Goal: Check status: Check status

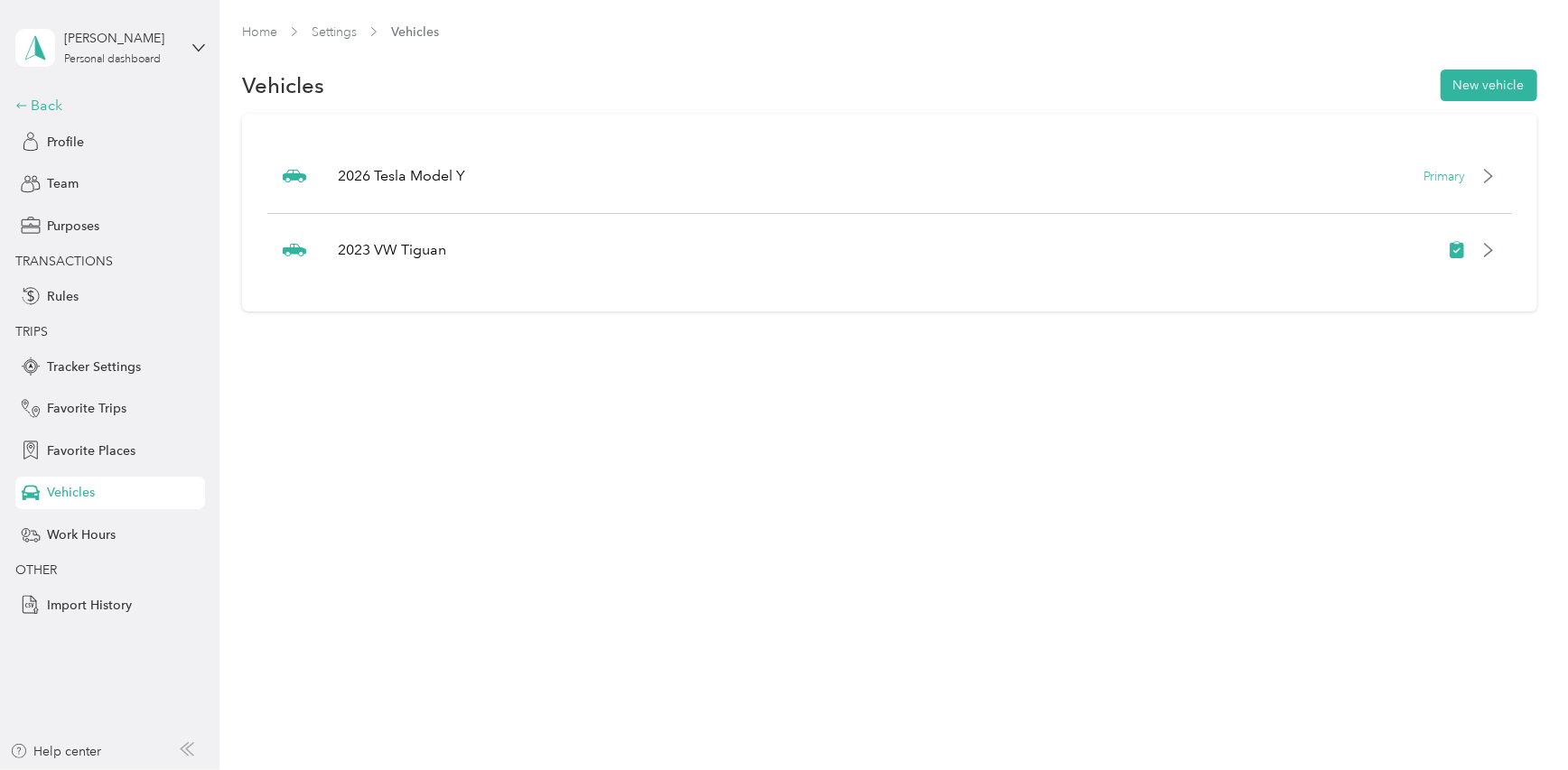
click at [59, 107] on div "Back" at bounding box center [106, 106] width 181 height 22
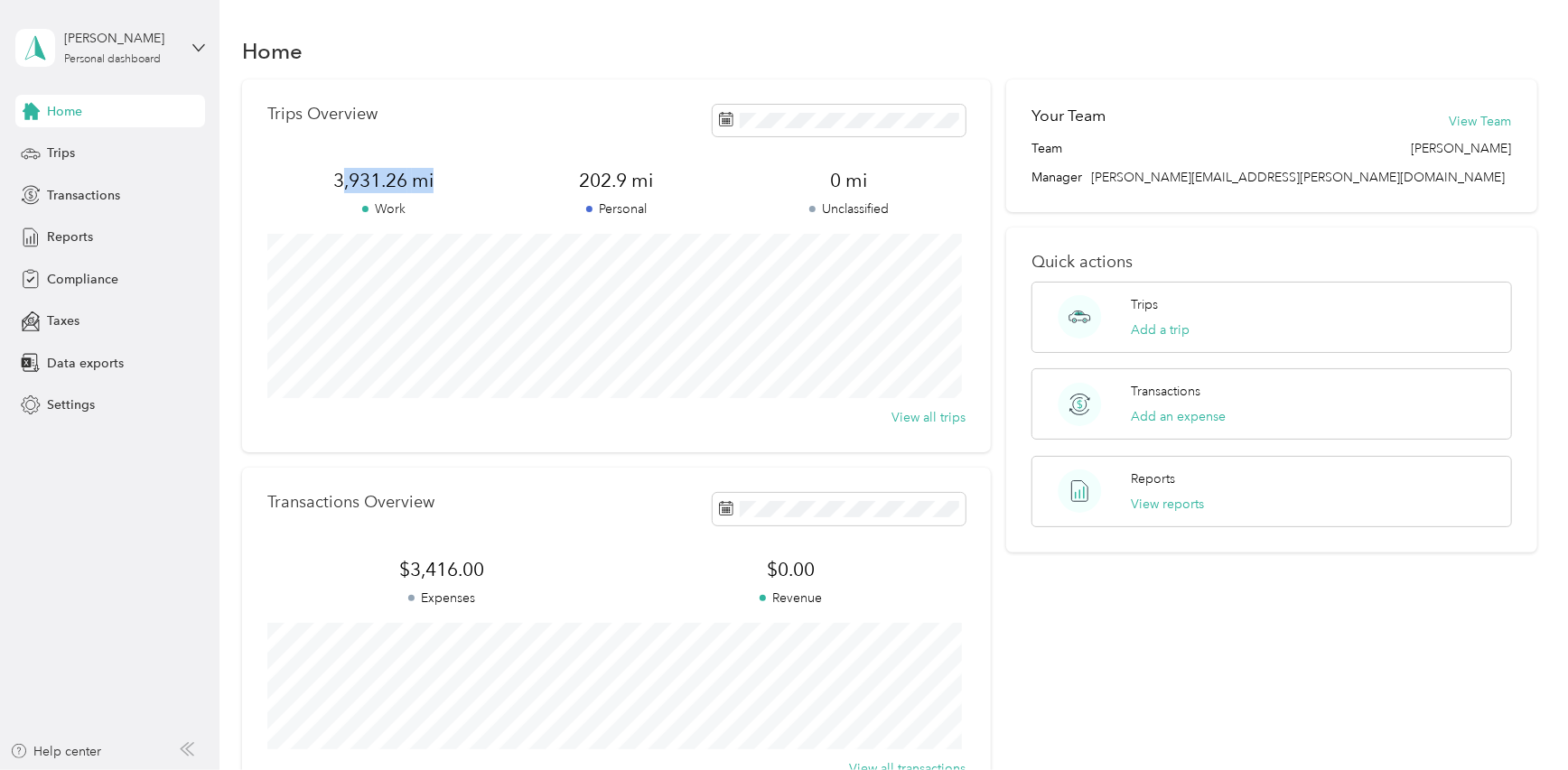
drag, startPoint x: 462, startPoint y: 187, endPoint x: 343, endPoint y: 181, distance: 119.2
click at [343, 181] on span "3,931.26 mi" at bounding box center [384, 181] width 233 height 26
click at [73, 155] on span "Trips" at bounding box center [61, 153] width 28 height 19
